Goal: Find contact information: Find contact information

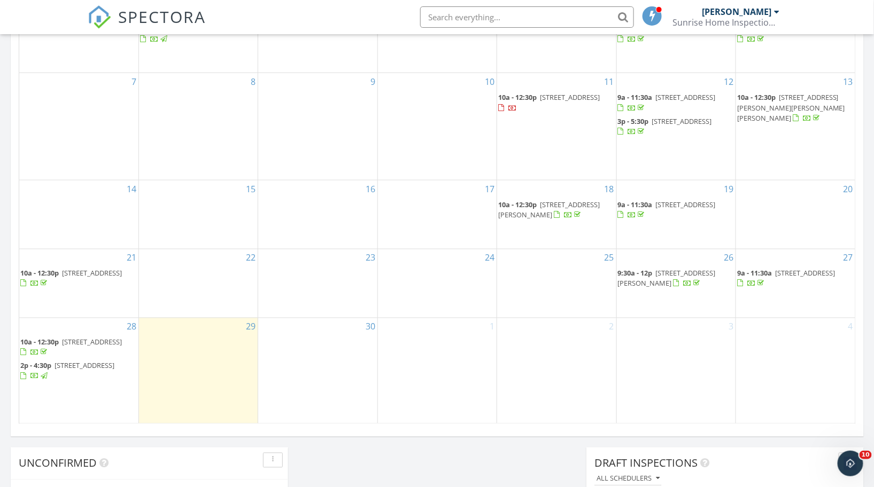
scroll to position [555, 0]
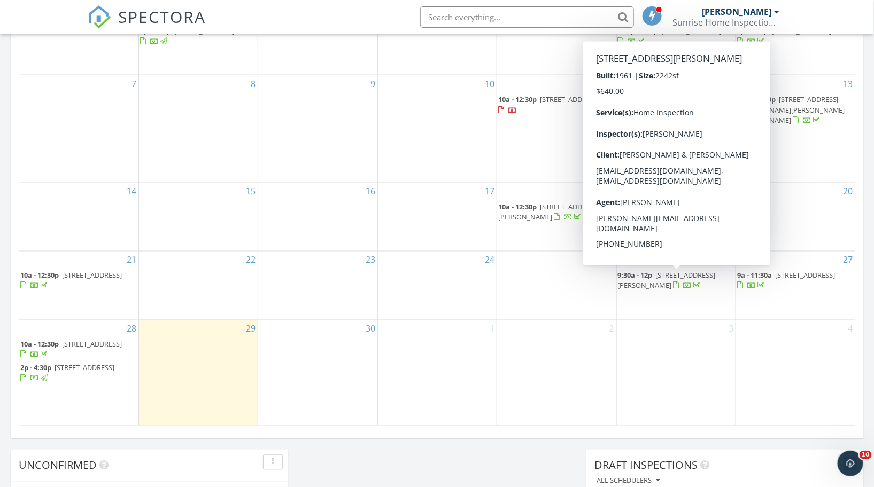
click at [678, 275] on span "586 Forest View Rd, Linthicum Heights 21090" at bounding box center [667, 281] width 98 height 20
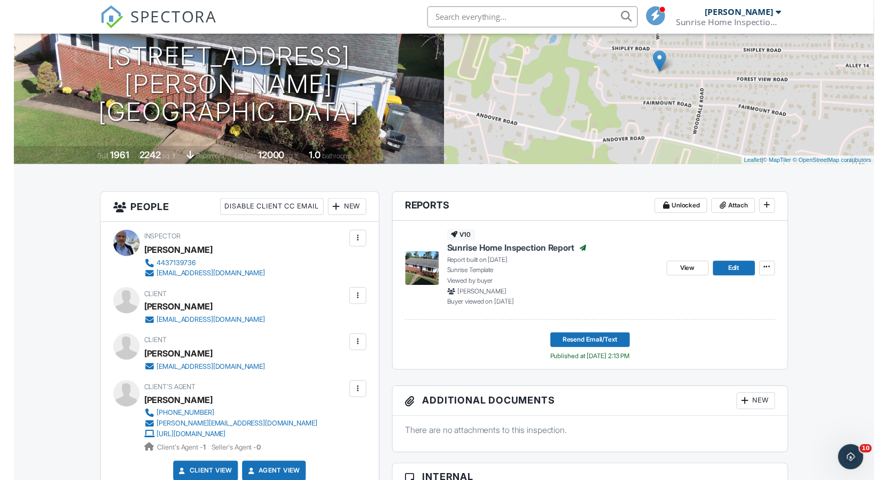
scroll to position [120, 0]
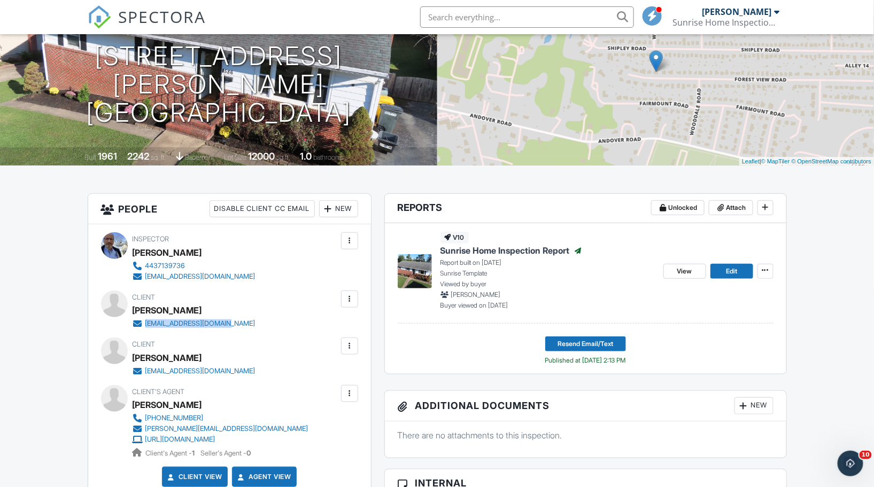
drag, startPoint x: 245, startPoint y: 325, endPoint x: 145, endPoint y: 321, distance: 100.0
type textarea "xghfernandez@gmail.com"
click at [145, 321] on div "Client Xenia Fernandez xghfernandez@gmail.com" at bounding box center [220, 310] width 174 height 38
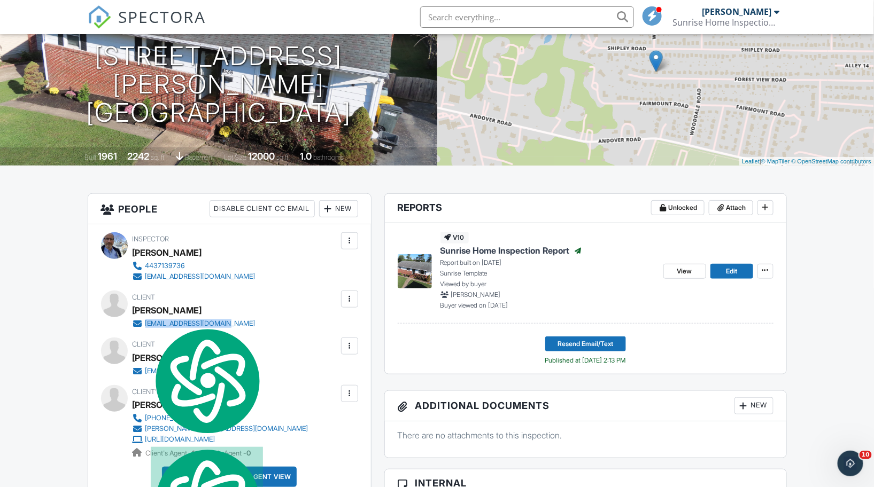
copy div "xghfernandez@gmail.com"
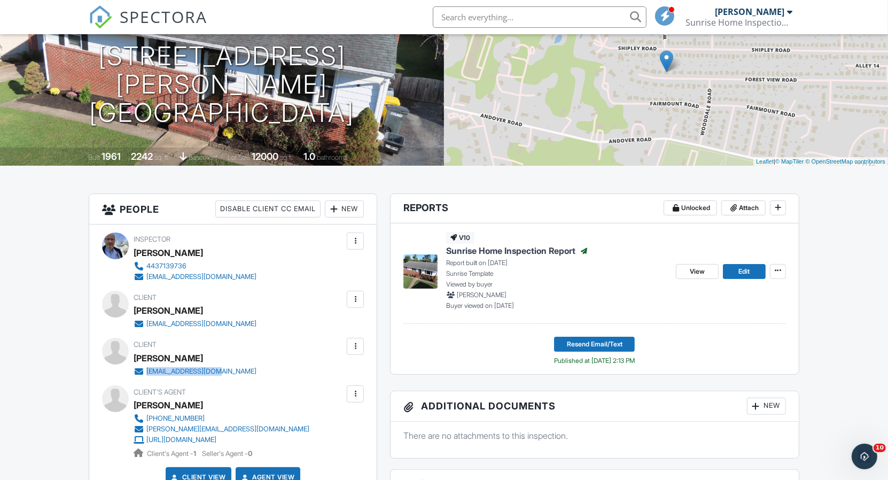
drag, startPoint x: 238, startPoint y: 372, endPoint x: 148, endPoint y: 368, distance: 90.4
click at [148, 368] on div "Client Edwin Fernandez Ponce edrag2000@gmail.com" at bounding box center [221, 357] width 174 height 38
copy div "edrag2000@gmail.com"
drag, startPoint x: 222, startPoint y: 429, endPoint x: 373, endPoint y: 3, distance: 451.8
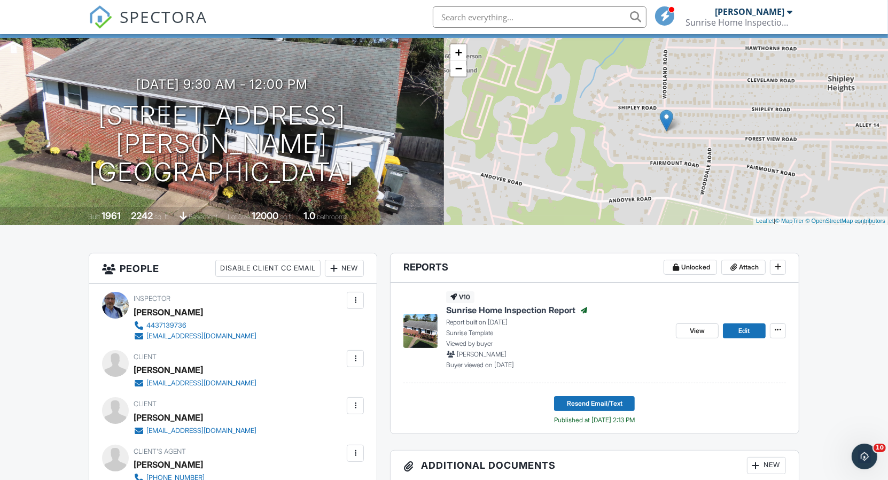
scroll to position [0, 0]
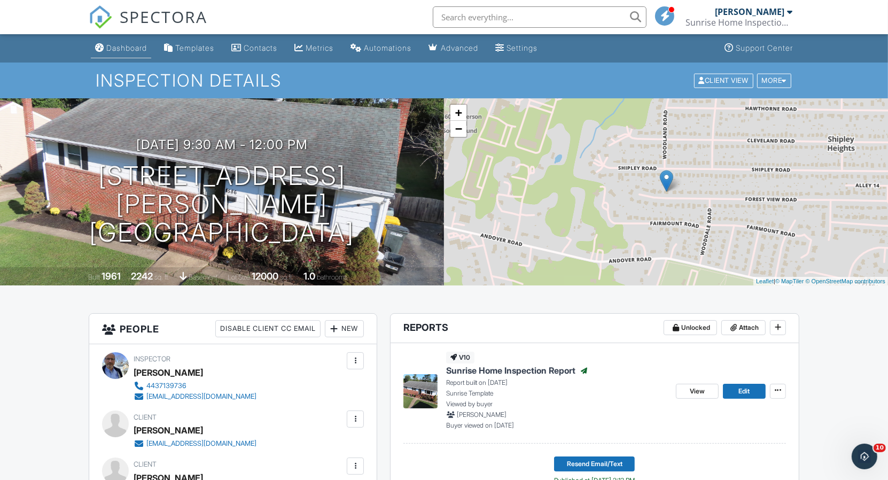
click at [124, 43] on div "Dashboard" at bounding box center [126, 47] width 41 height 9
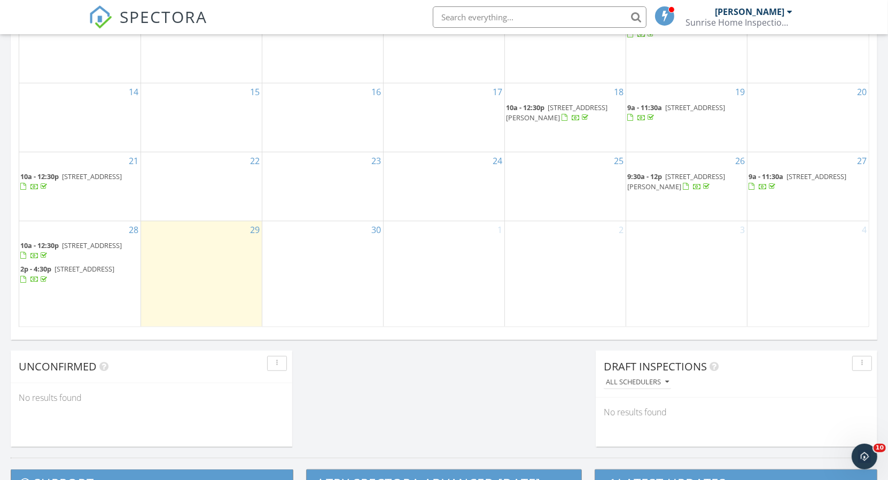
scroll to position [656, 0]
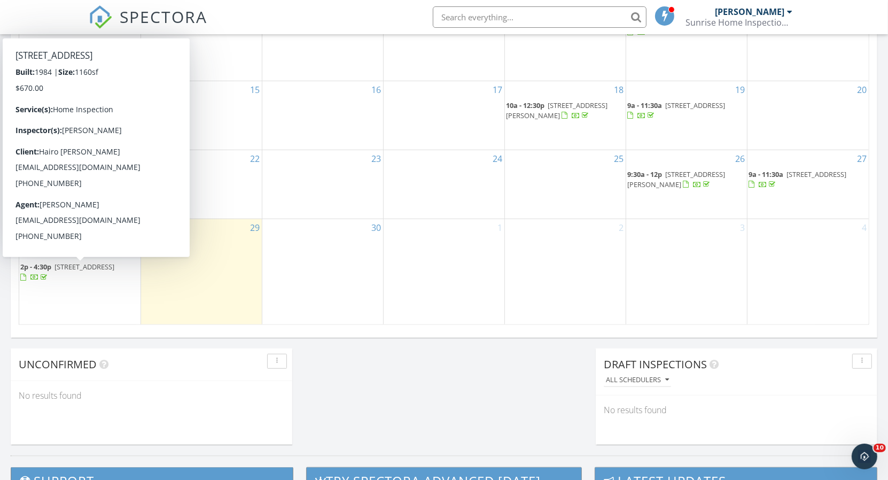
click at [55, 271] on span "7127 Branchwood Pl, Clinton 20735" at bounding box center [85, 267] width 60 height 10
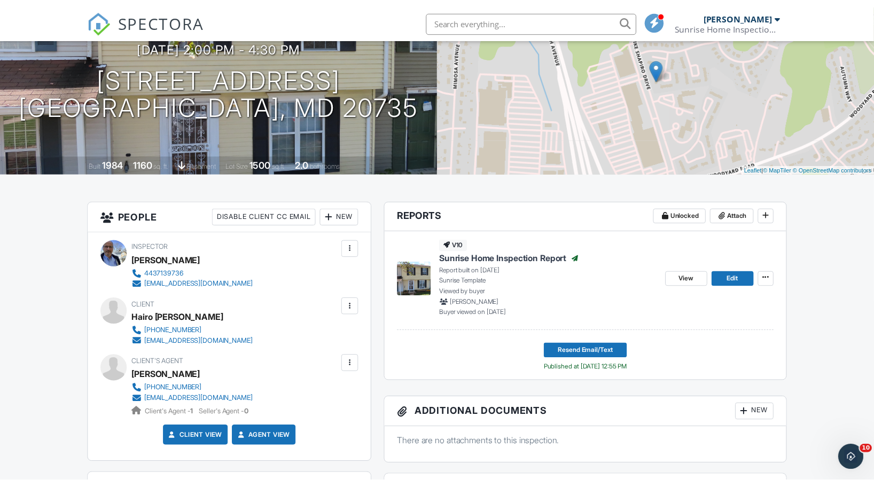
scroll to position [118, 0]
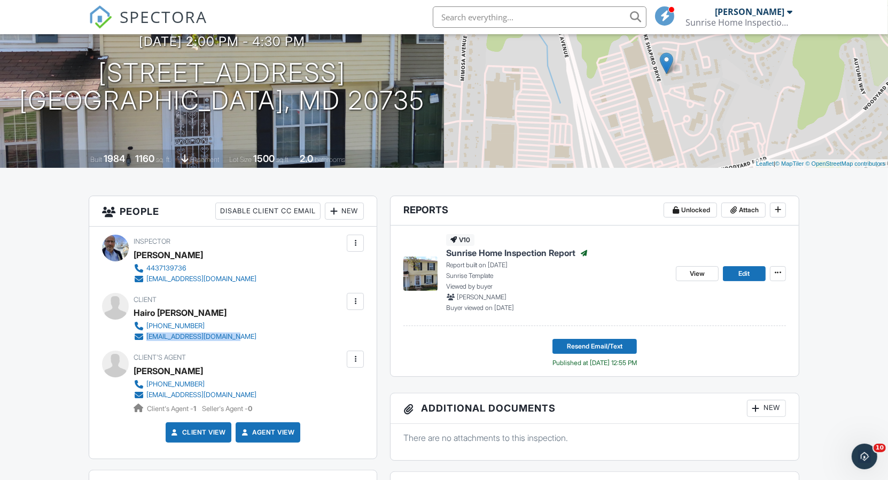
drag, startPoint x: 259, startPoint y: 337, endPoint x: 148, endPoint y: 336, distance: 110.6
type textarea "zamorajimenez@icloud.com"
click at [148, 336] on div "Client Hairo Reynaldo Zamora 240-224-1196 zamorajimenez@icloud.com" at bounding box center [221, 317] width 174 height 49
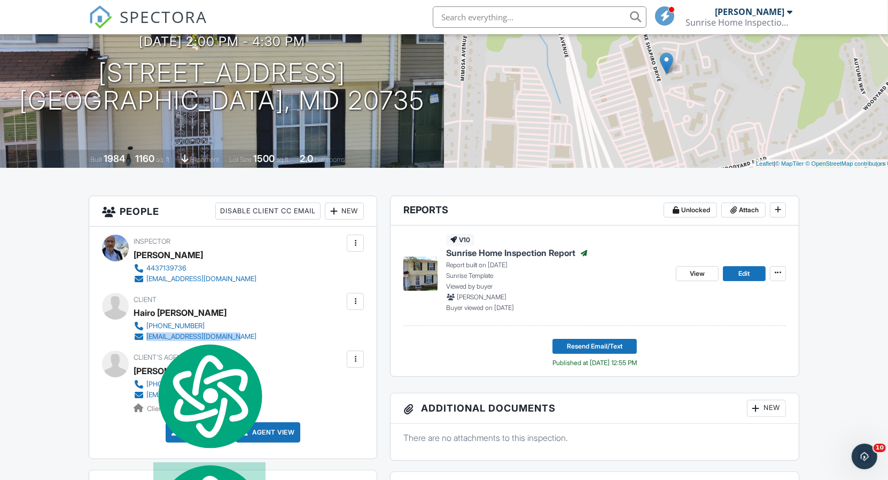
copy div "zamorajimenez@icloud.com"
drag, startPoint x: 266, startPoint y: 394, endPoint x: 144, endPoint y: 394, distance: 122.4
click at [144, 394] on div "Client's Agent Orbelina Guerra Flores 240-723-1431 orbelinaguerraflores@gmail.c…" at bounding box center [221, 382] width 174 height 63
copy link "[EMAIL_ADDRESS][DOMAIN_NAME]"
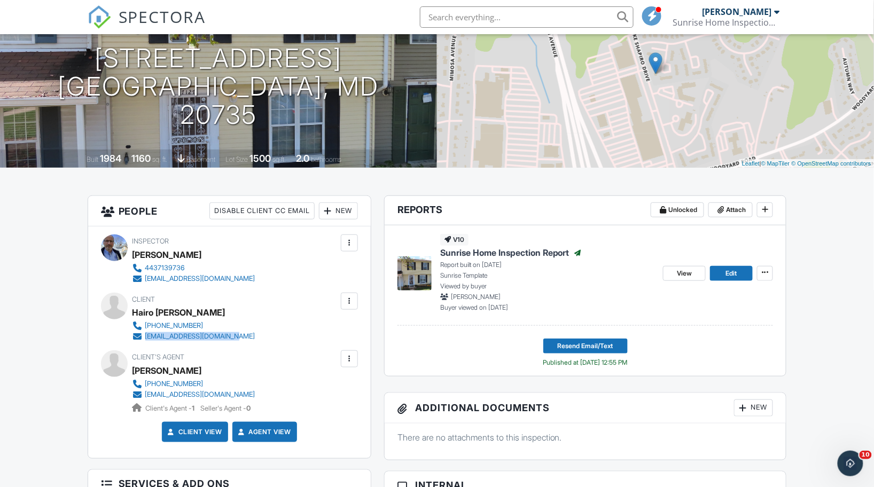
scroll to position [7022, 0]
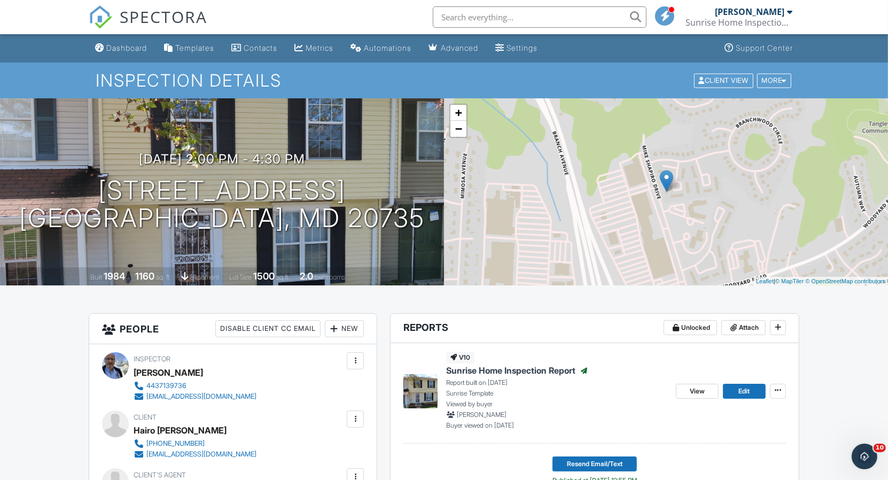
scroll to position [7030, 0]
click at [132, 11] on span "SPECTORA" at bounding box center [164, 16] width 88 height 22
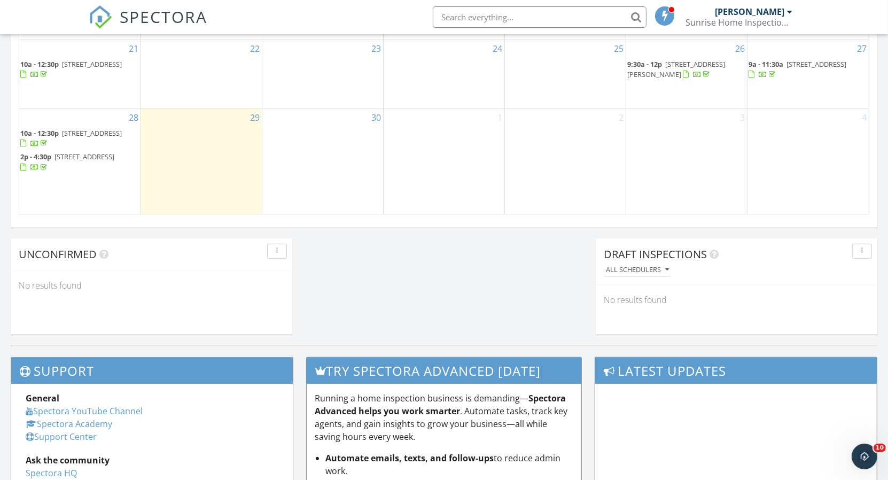
scroll to position [746, 0]
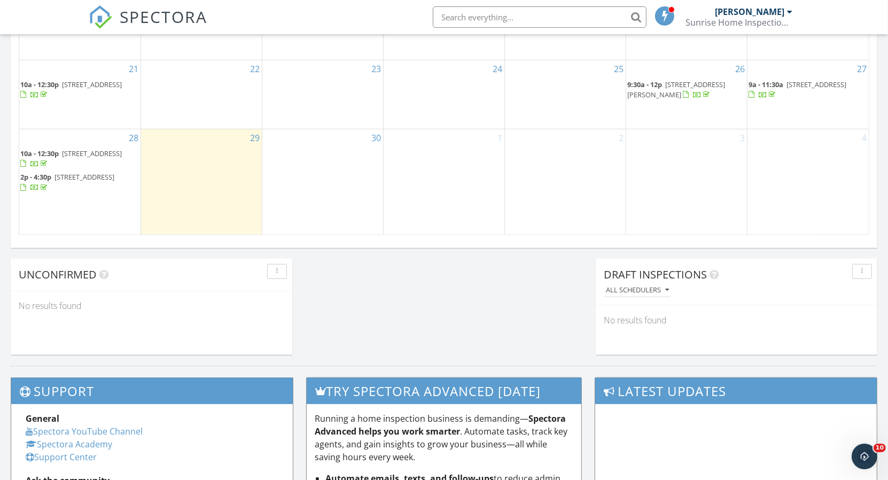
click at [653, 87] on span "9:30a - 12p" at bounding box center [644, 85] width 35 height 10
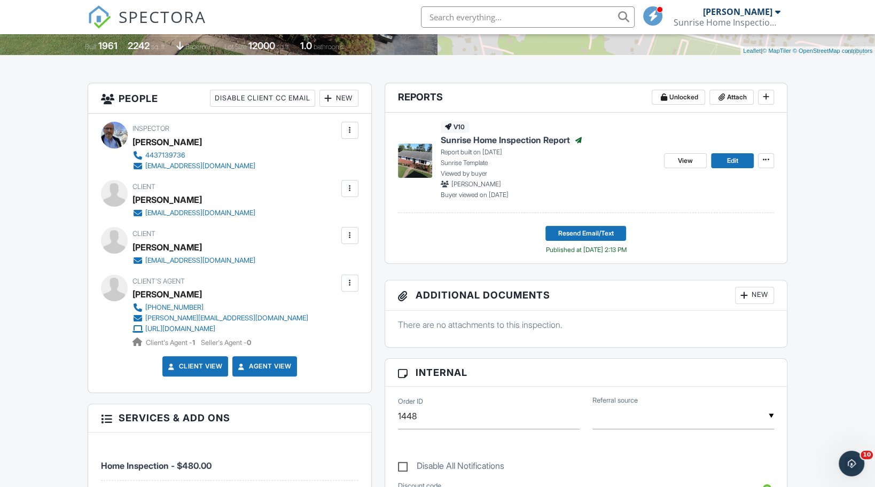
scroll to position [226, 0]
